Goal: Download file/media

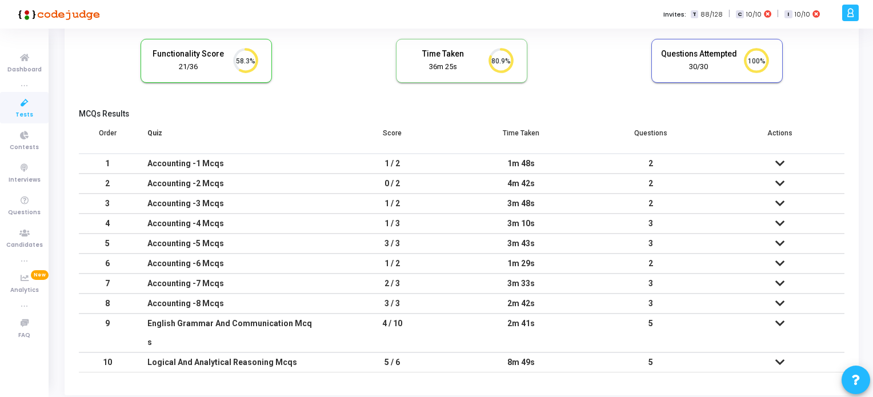
scroll to position [91, 0]
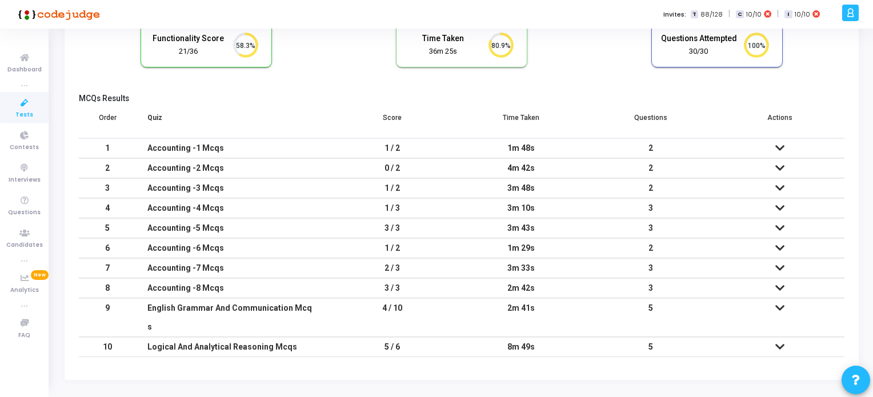
click at [25, 105] on icon at bounding box center [25, 103] width 24 height 14
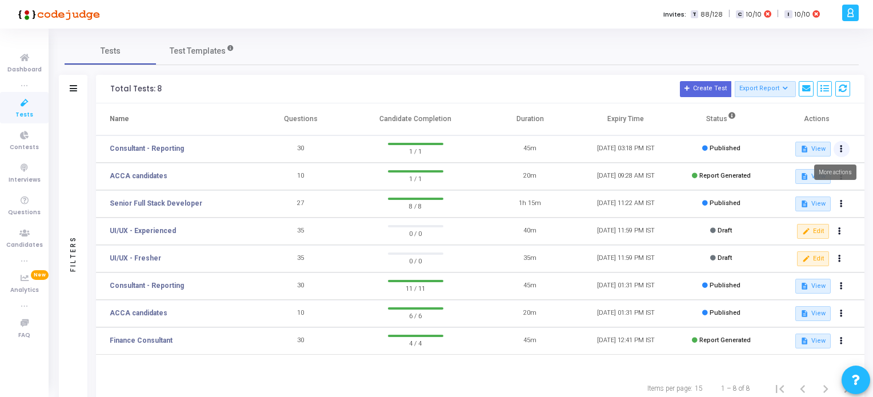
click at [841, 151] on icon at bounding box center [840, 149] width 3 height 6
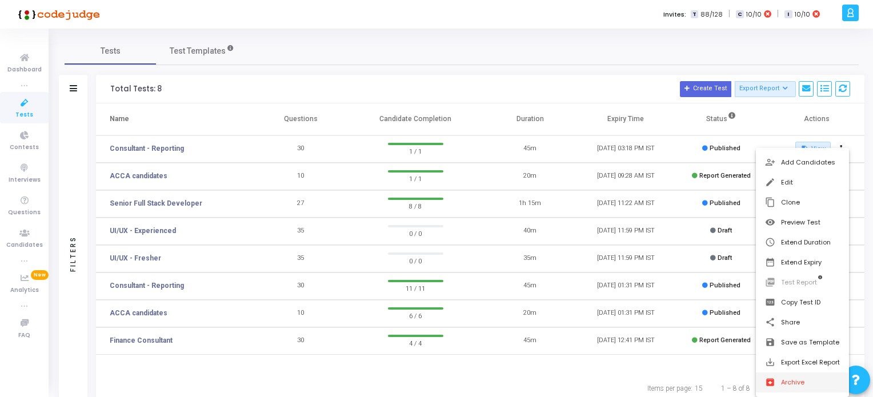
click at [798, 383] on button "archive Archive" at bounding box center [801, 382] width 93 height 20
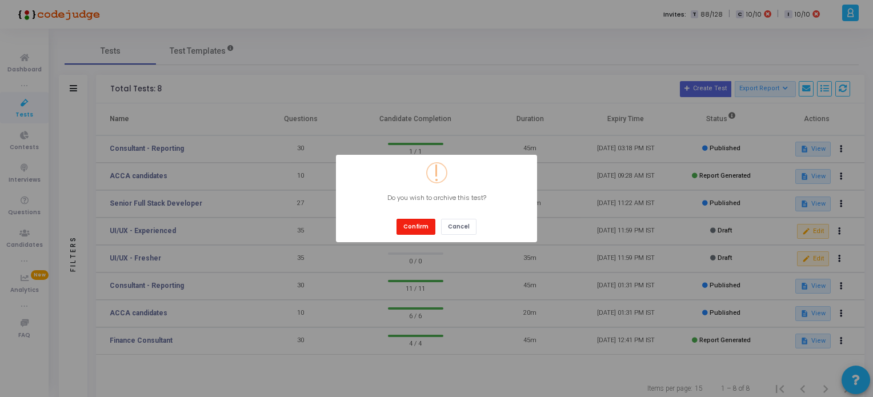
click at [411, 223] on button "Confirm" at bounding box center [415, 226] width 39 height 15
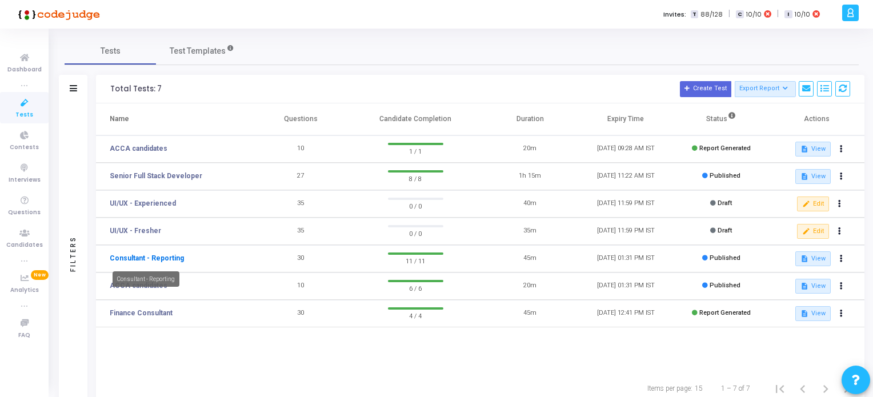
click at [151, 258] on link "Consultant - Reporting" at bounding box center [147, 258] width 74 height 10
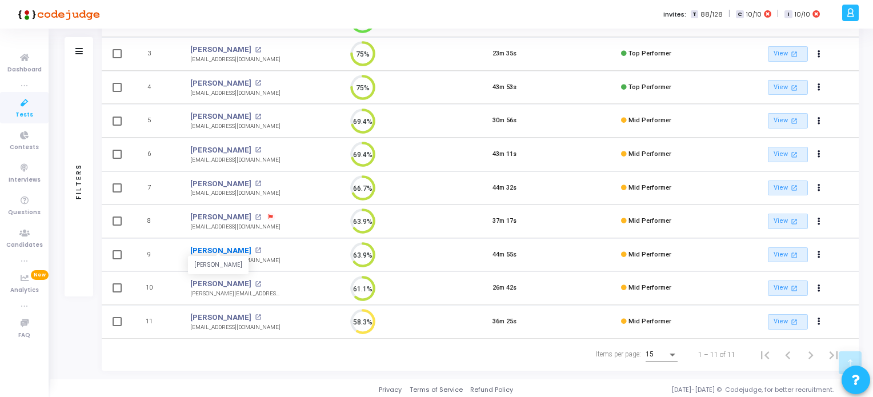
click at [226, 247] on link "[PERSON_NAME]" at bounding box center [220, 250] width 61 height 11
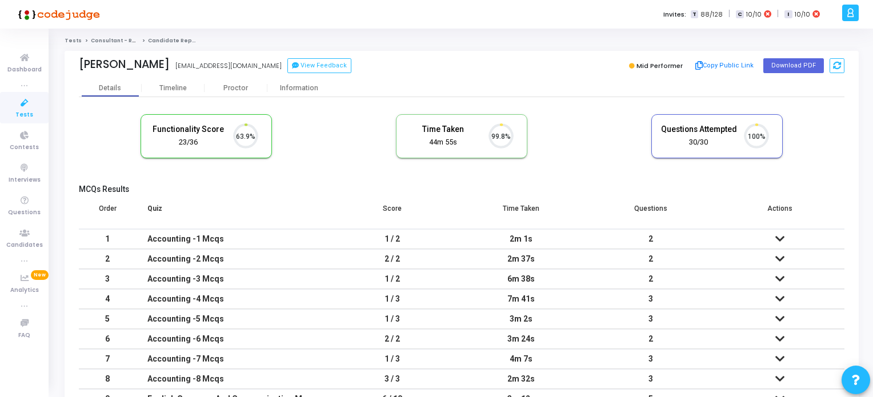
scroll to position [5, 5]
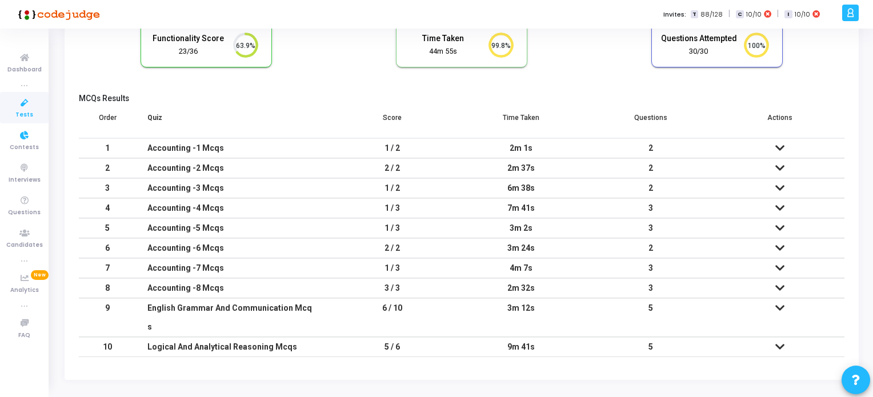
click at [27, 107] on icon at bounding box center [25, 103] width 24 height 14
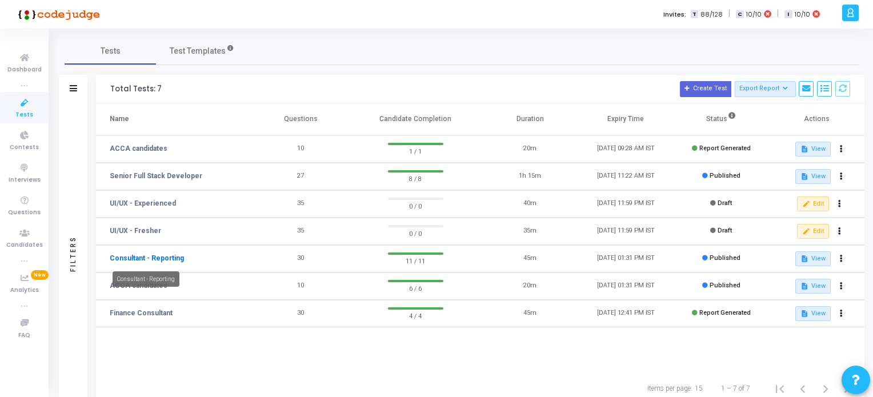
click at [165, 260] on link "Consultant - Reporting" at bounding box center [147, 258] width 74 height 10
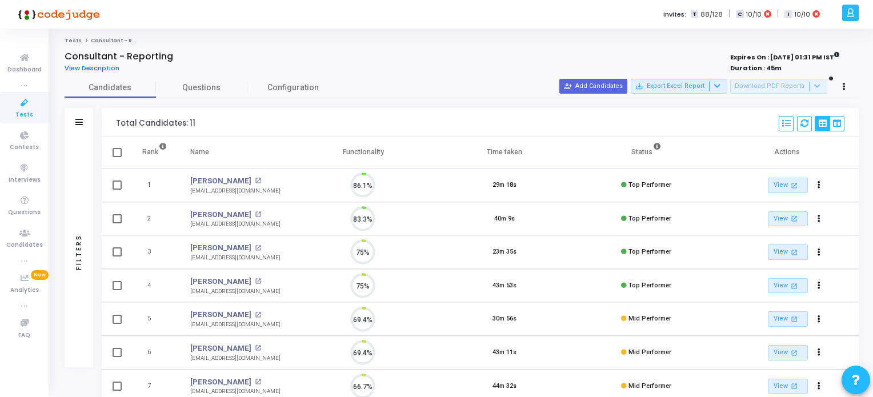
scroll to position [23, 29]
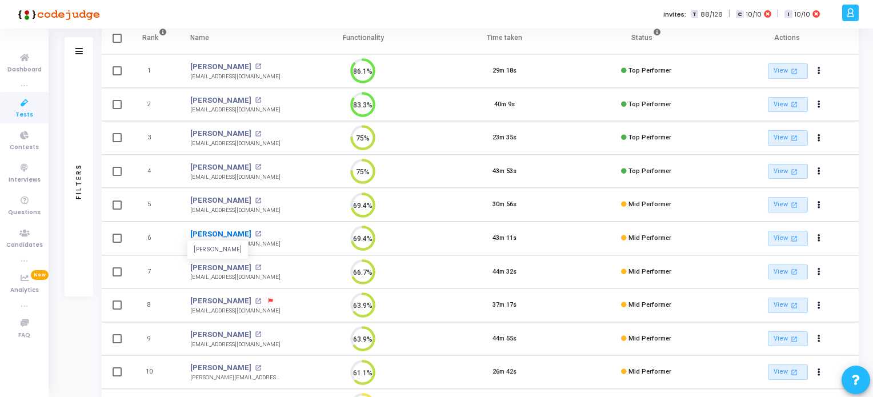
click at [222, 230] on link "[PERSON_NAME]" at bounding box center [220, 233] width 61 height 11
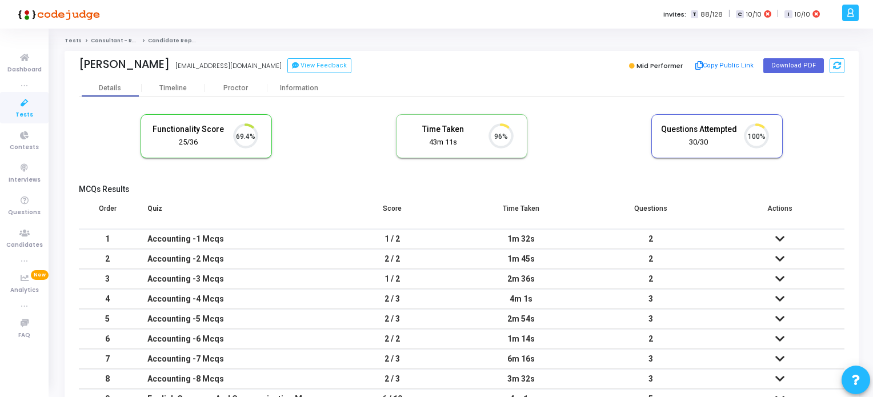
scroll to position [5, 5]
click at [26, 114] on span "Tests" at bounding box center [24, 115] width 18 height 10
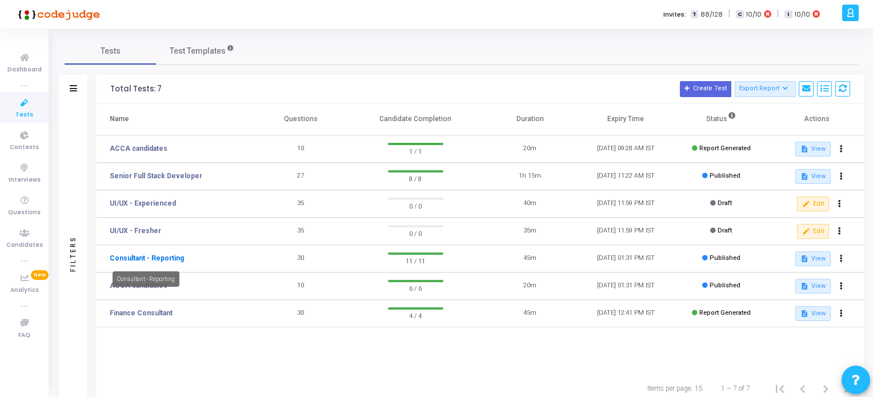
click at [159, 258] on link "Consultant - Reporting" at bounding box center [147, 258] width 74 height 10
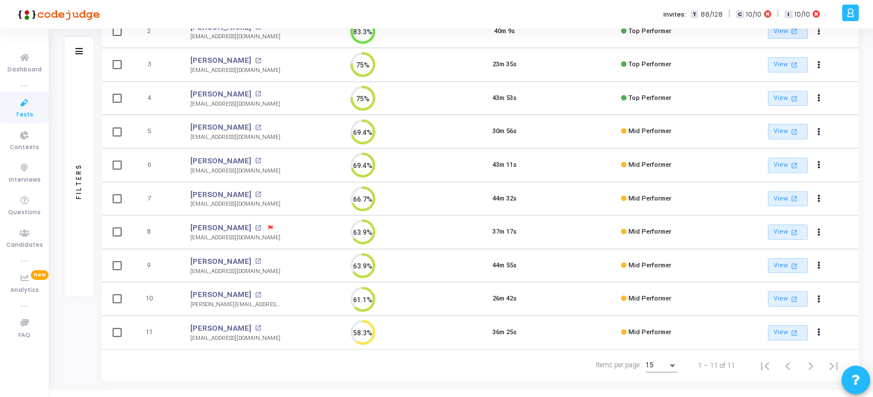
scroll to position [198, 0]
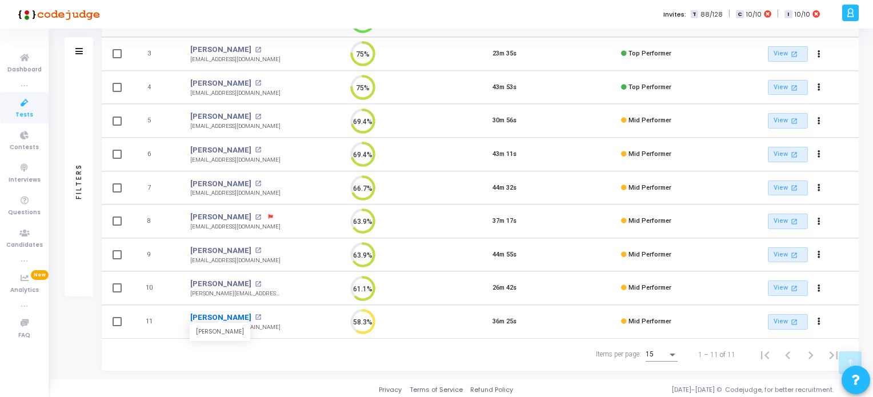
click at [243, 314] on link "[PERSON_NAME]" at bounding box center [220, 317] width 61 height 11
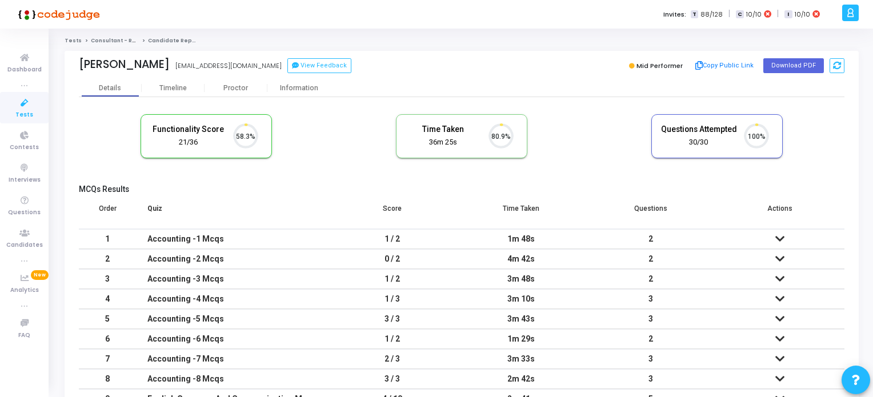
scroll to position [23, 29]
click at [804, 66] on button "Download PDF" at bounding box center [793, 65] width 61 height 15
click at [27, 110] on span "Tests" at bounding box center [24, 115] width 18 height 10
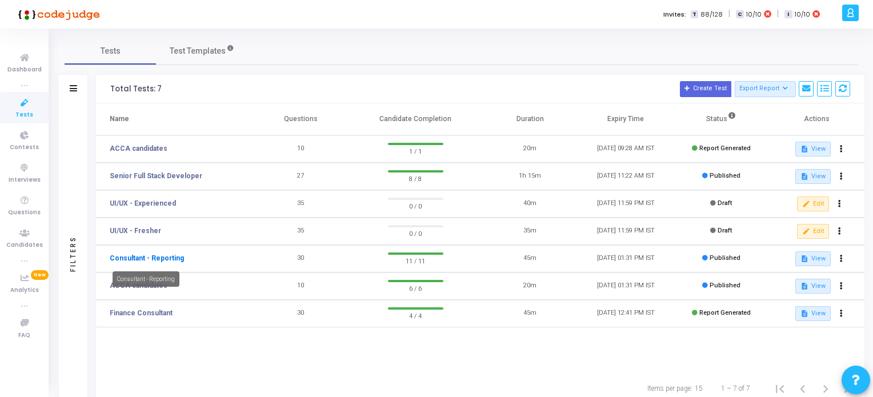
click at [165, 256] on link "Consultant - Reporting" at bounding box center [147, 258] width 74 height 10
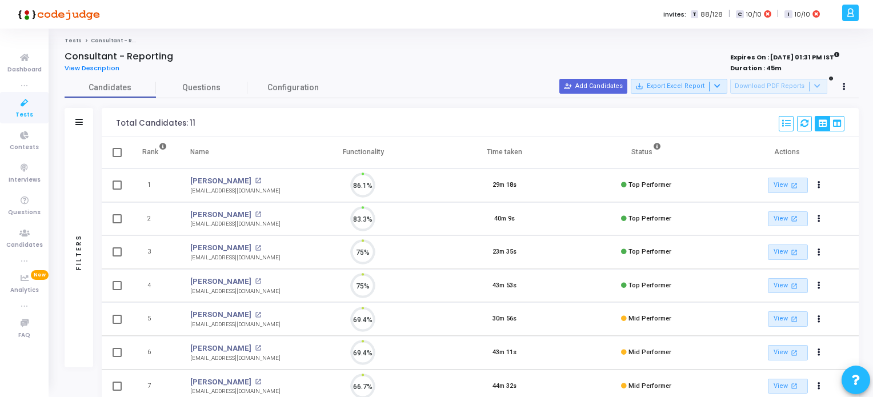
scroll to position [23, 29]
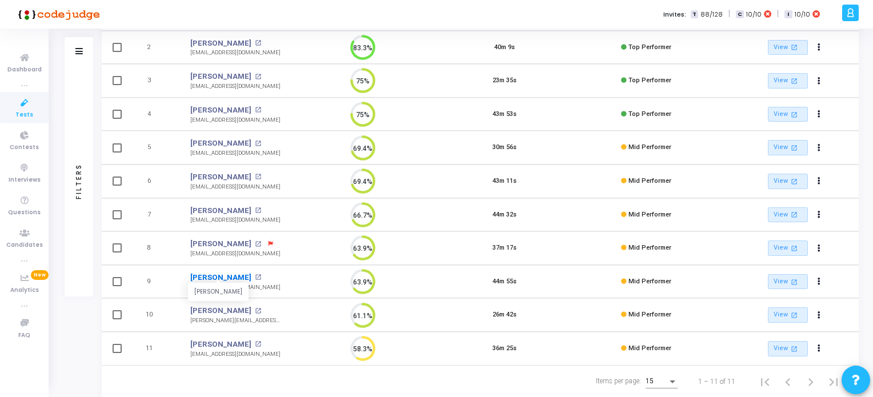
click at [218, 275] on link "[PERSON_NAME]" at bounding box center [220, 277] width 61 height 11
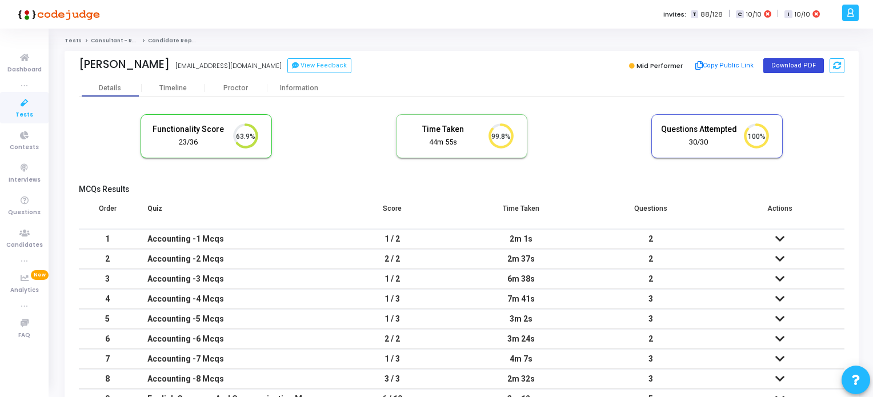
click at [809, 66] on button "Download PDF" at bounding box center [793, 65] width 61 height 15
click at [30, 106] on icon at bounding box center [25, 103] width 24 height 14
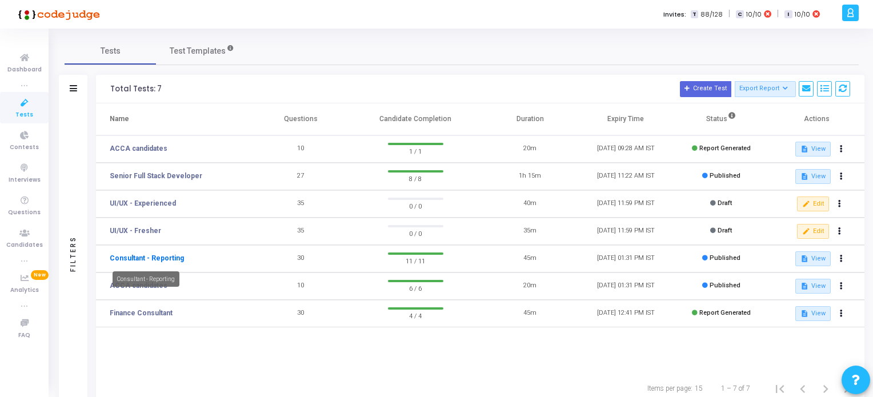
click at [155, 260] on link "Consultant - Reporting" at bounding box center [147, 258] width 74 height 10
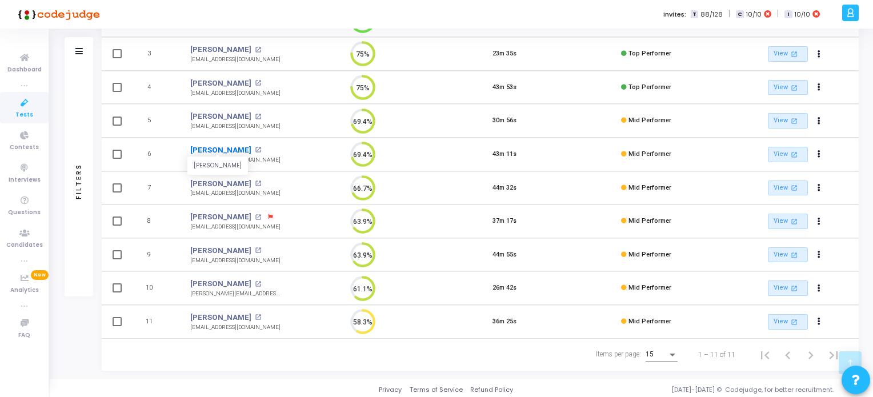
click at [218, 148] on link "[PERSON_NAME]" at bounding box center [220, 149] width 61 height 11
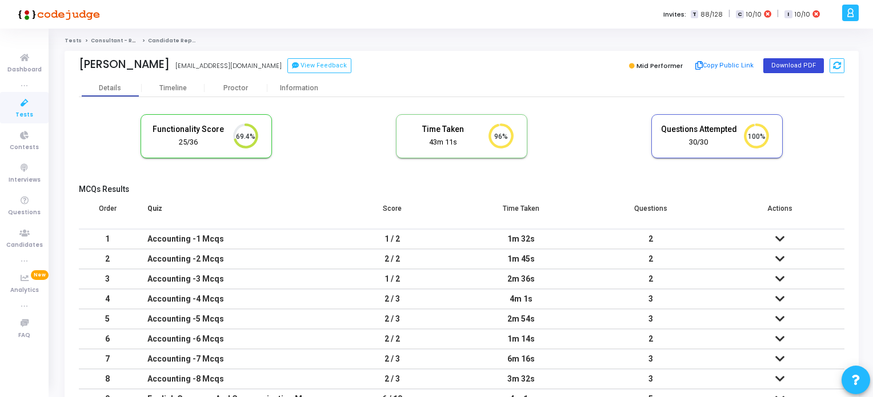
click at [786, 65] on button "Download PDF" at bounding box center [793, 65] width 61 height 15
click at [19, 110] on span "Tests" at bounding box center [24, 115] width 18 height 10
